Goal: Task Accomplishment & Management: Manage account settings

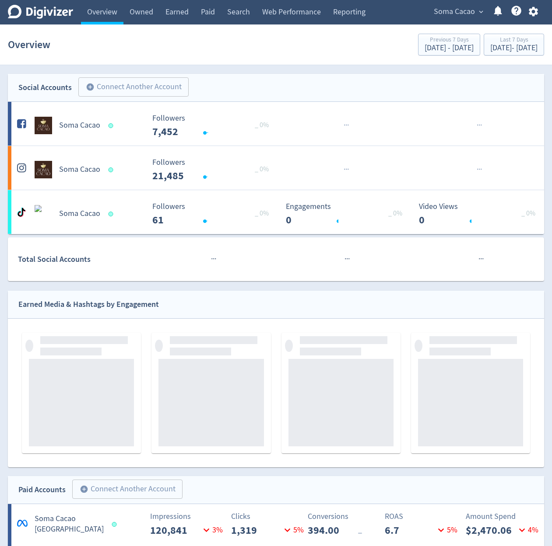
click at [529, 16] on icon "button" at bounding box center [533, 12] width 12 height 12
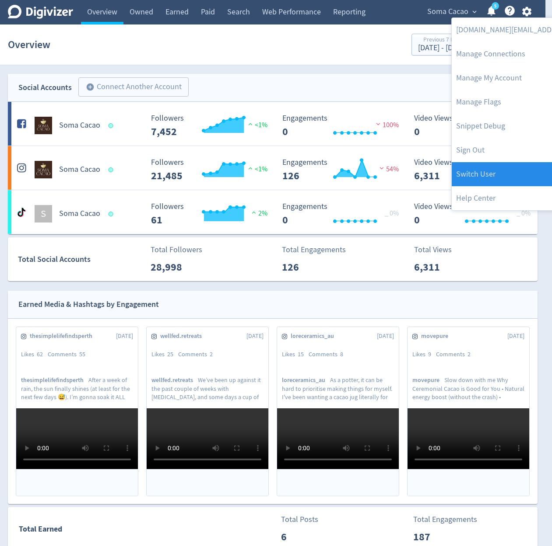
click at [508, 167] on link "Switch User" at bounding box center [541, 174] width 179 height 24
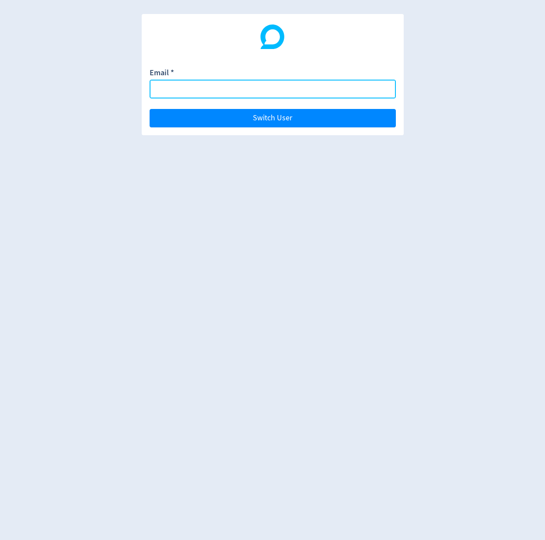
click at [260, 88] on input "Email *" at bounding box center [273, 89] width 246 height 19
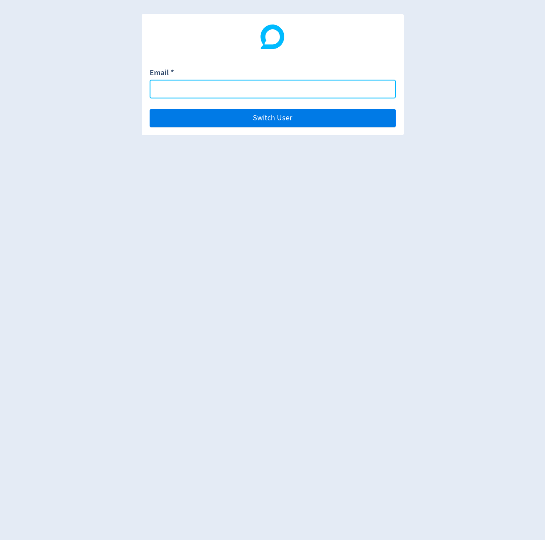
paste input "[PERSON_NAME][EMAIL_ADDRESS][PERSON_NAME][DOMAIN_NAME]"
type input "[PERSON_NAME][EMAIL_ADDRESS][PERSON_NAME][DOMAIN_NAME]"
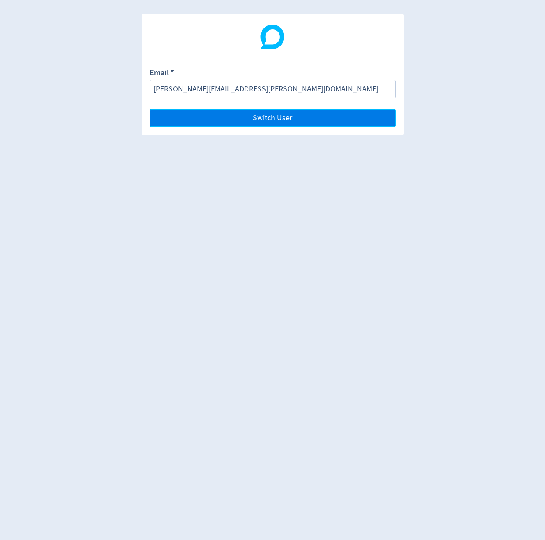
click at [253, 113] on button "Switch User" at bounding box center [273, 118] width 246 height 18
